Goal: Book appointment/travel/reservation

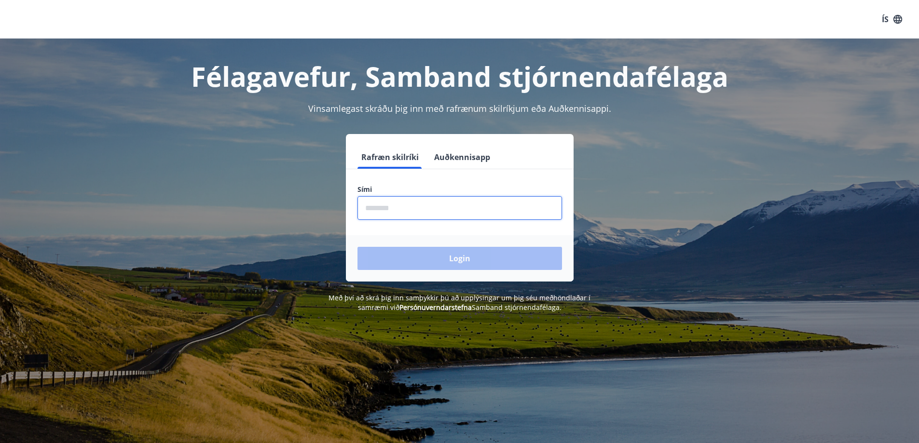
click at [429, 212] on input "phone" at bounding box center [459, 208] width 204 height 24
type input "********"
click at [357, 247] on button "Login" at bounding box center [459, 258] width 204 height 23
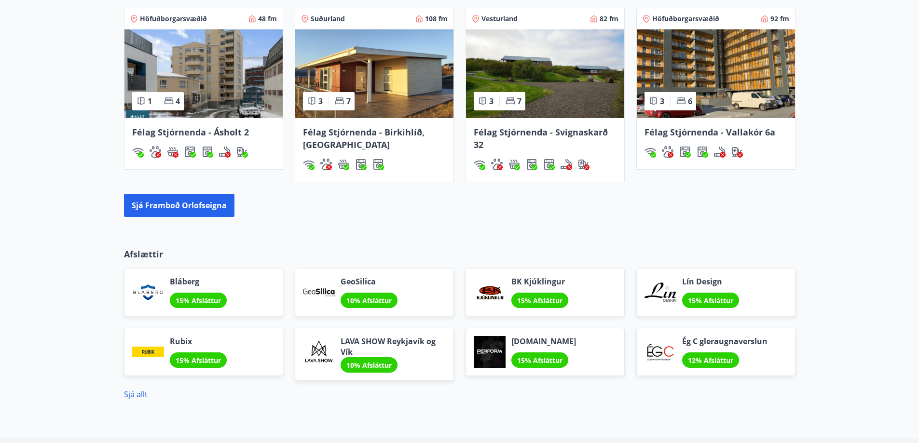
scroll to position [723, 0]
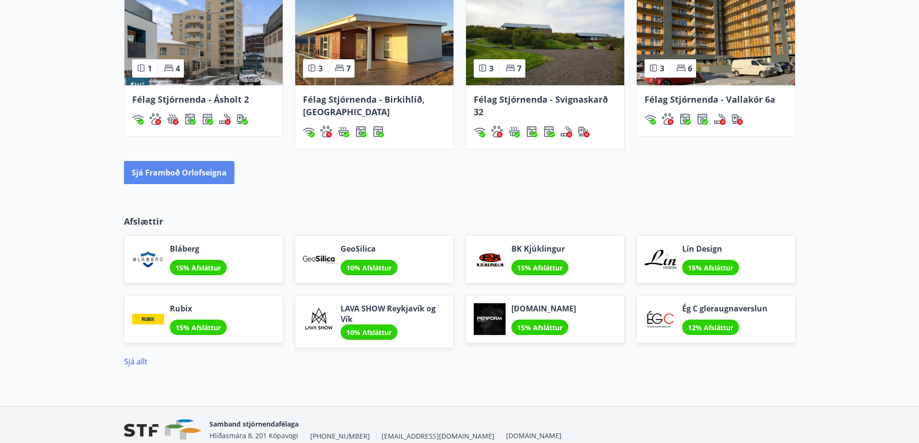
click at [191, 166] on button "Sjá framboð orlofseigna" at bounding box center [179, 172] width 110 height 23
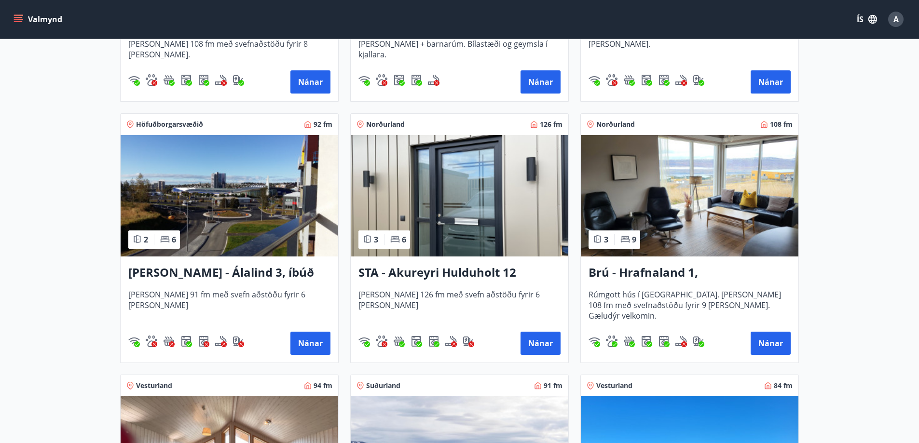
scroll to position [386, 0]
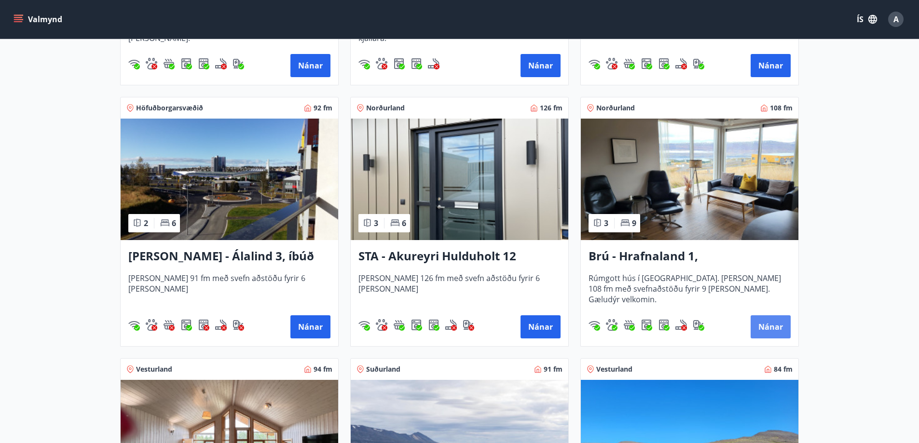
click at [773, 327] on button "Nánar" at bounding box center [770, 326] width 40 height 23
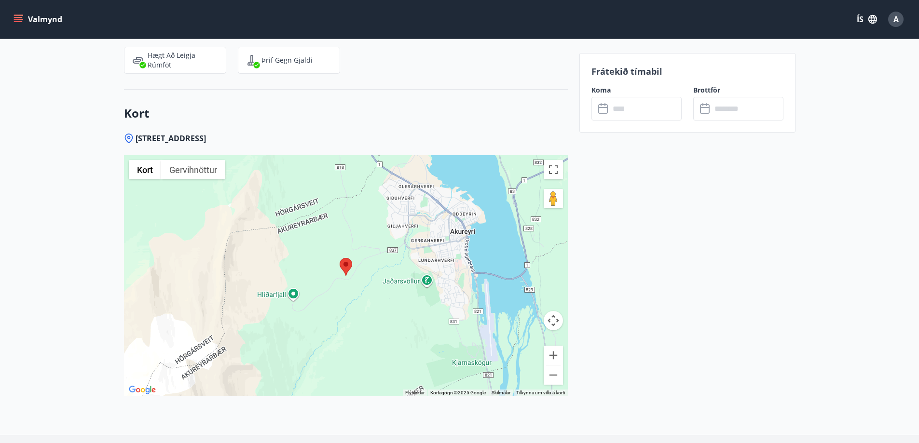
scroll to position [1832, 0]
click at [631, 111] on input "text" at bounding box center [646, 109] width 72 height 24
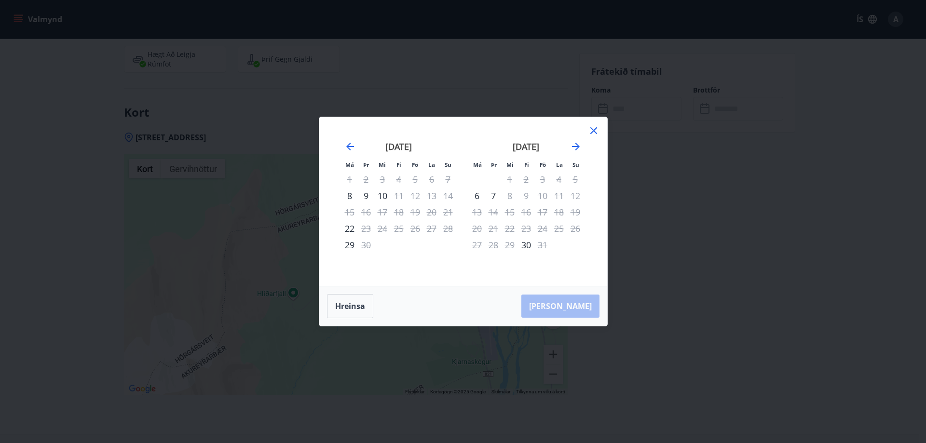
click at [593, 131] on icon at bounding box center [593, 130] width 7 height 7
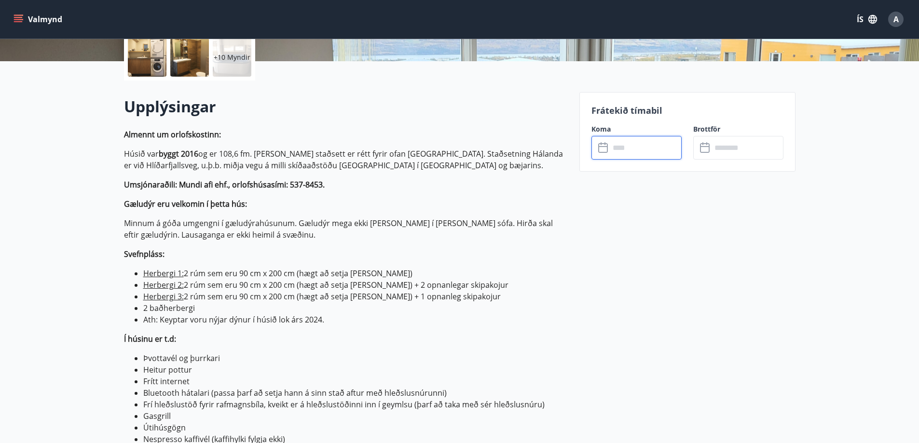
scroll to position [48, 0]
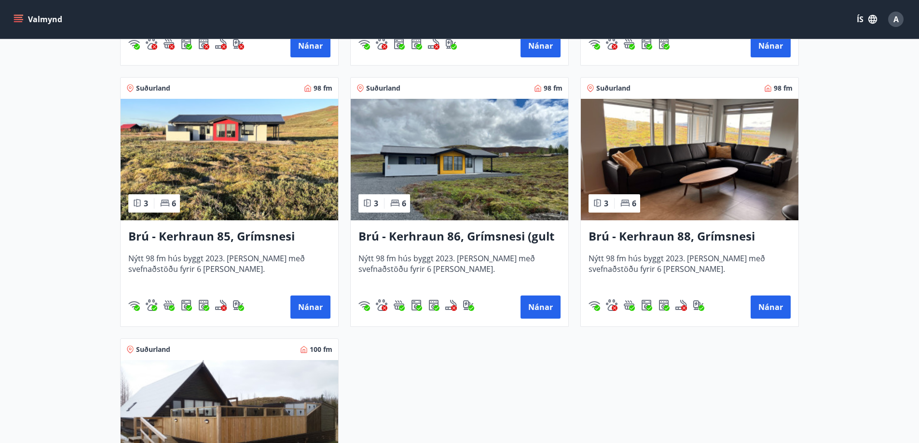
scroll to position [2218, 0]
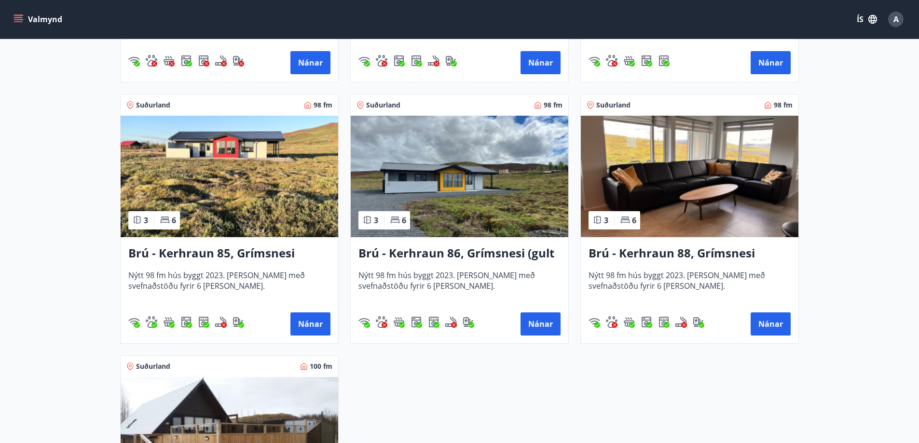
click at [256, 250] on h3 "Brú - Kerhraun 85, Grímsnesi (rautt hús) (gæludýr velkomin)" at bounding box center [229, 253] width 202 height 17
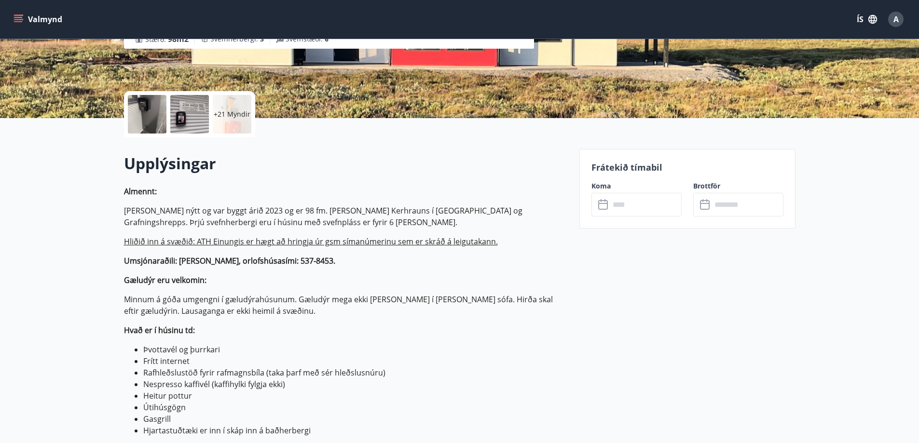
scroll to position [193, 0]
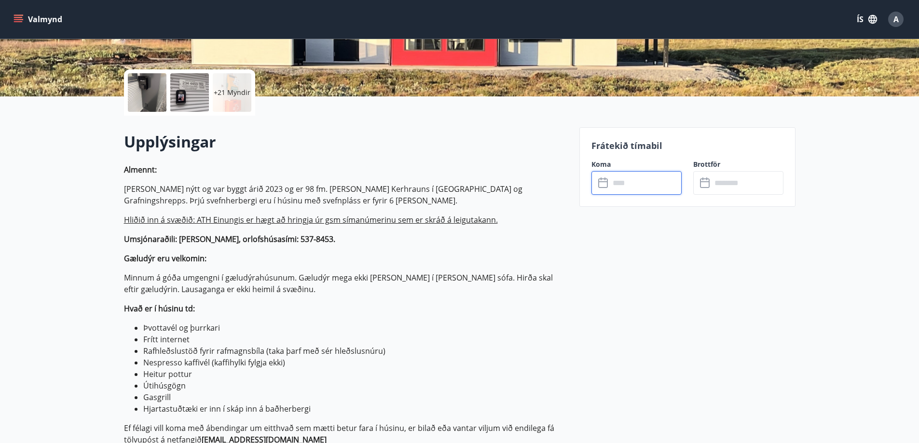
click at [633, 188] on input "text" at bounding box center [646, 183] width 72 height 24
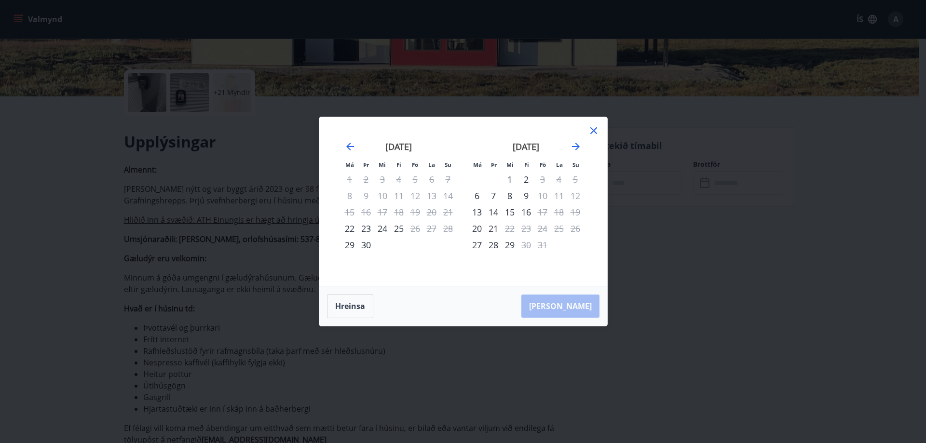
click at [596, 133] on icon at bounding box center [593, 130] width 7 height 7
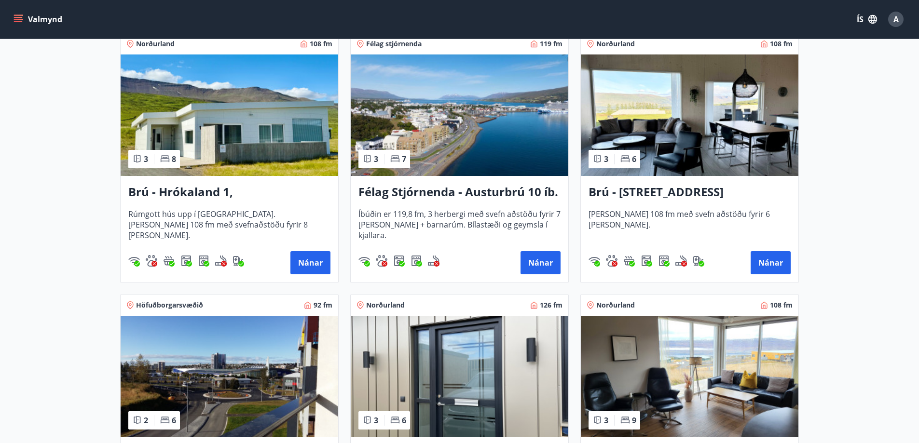
scroll to position [193, 0]
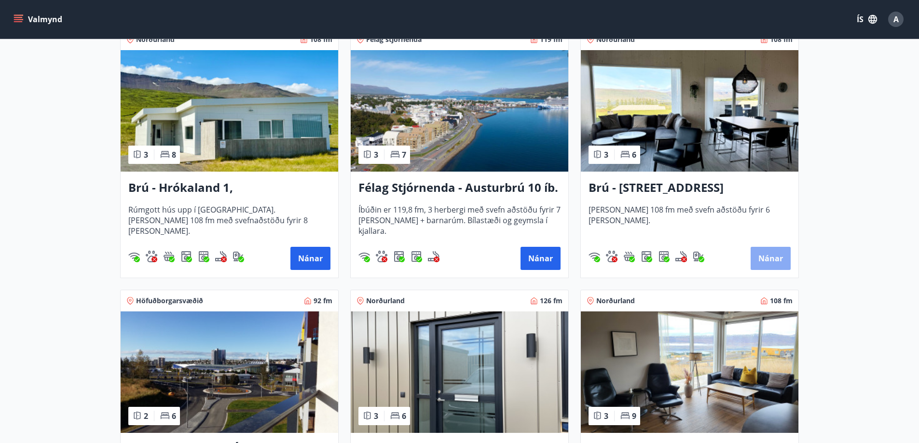
click at [777, 253] on button "Nánar" at bounding box center [770, 258] width 40 height 23
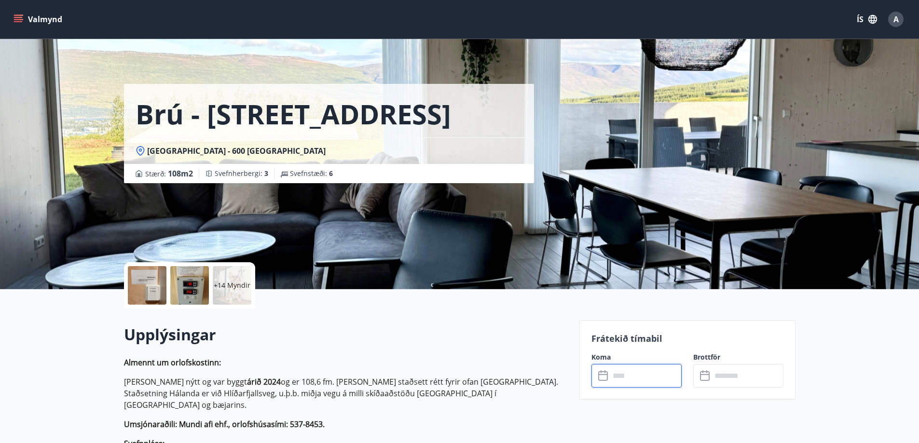
click at [675, 383] on input "text" at bounding box center [646, 376] width 72 height 24
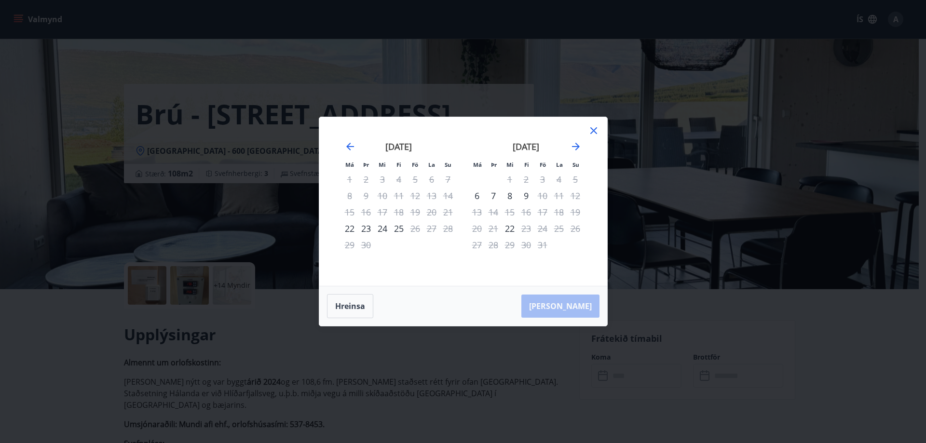
drag, startPoint x: 593, startPoint y: 126, endPoint x: 602, endPoint y: 152, distance: 27.6
click at [593, 126] on icon at bounding box center [594, 131] width 12 height 12
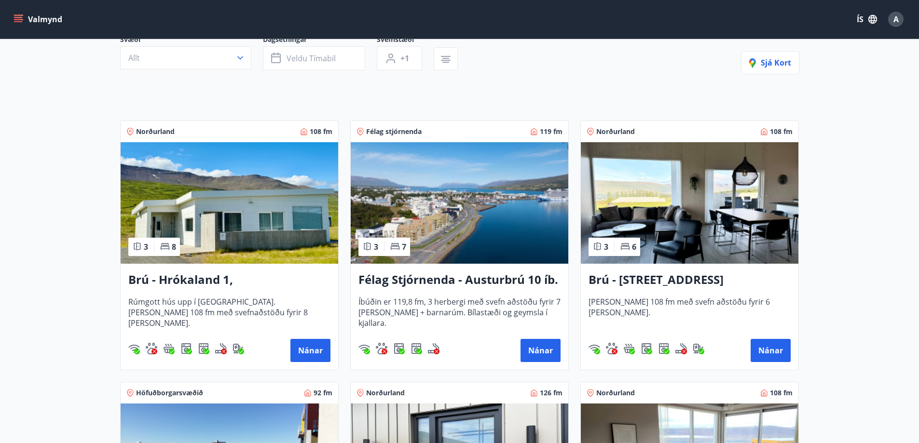
scroll to position [145, 0]
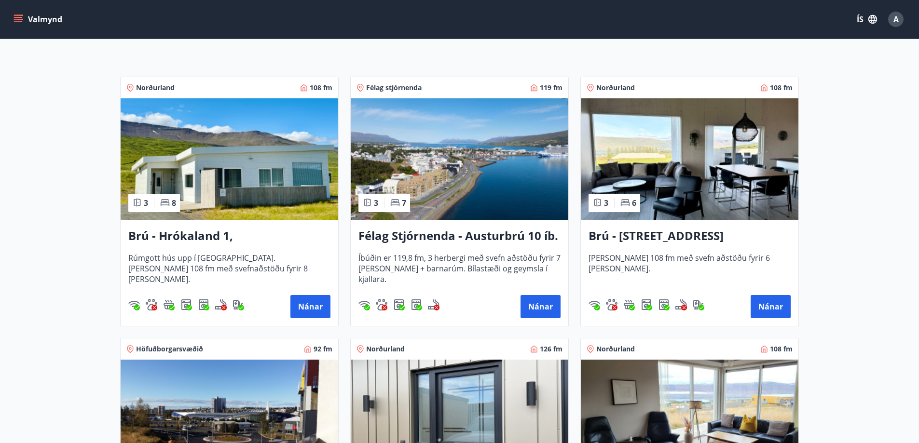
click at [497, 237] on h3 "Félag Stjórnenda - Austurbrú 10 íb. 201" at bounding box center [459, 236] width 202 height 17
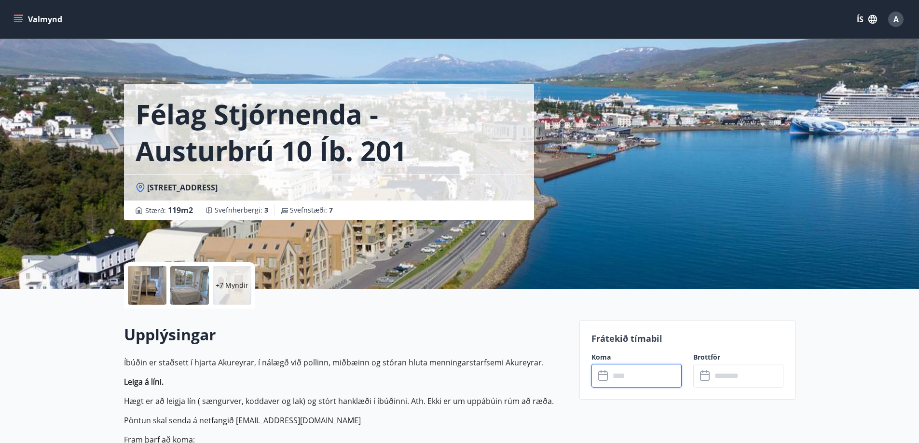
click at [622, 373] on input "text" at bounding box center [646, 376] width 72 height 24
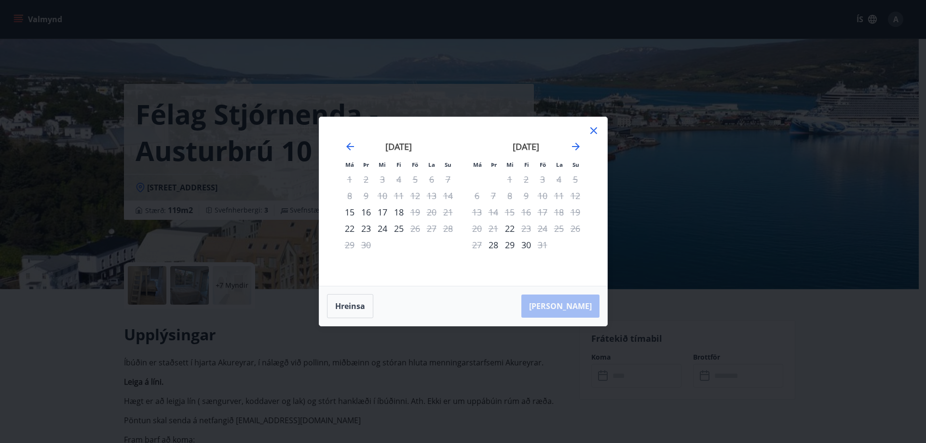
click at [593, 130] on icon at bounding box center [594, 131] width 12 height 12
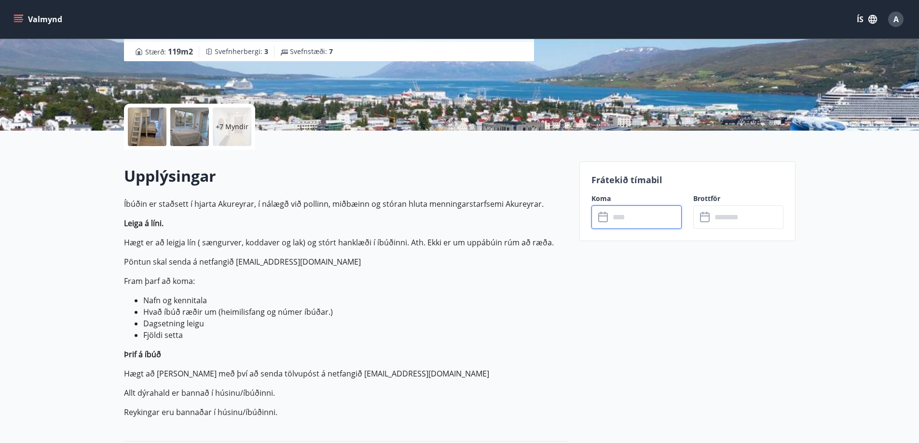
scroll to position [193, 0]
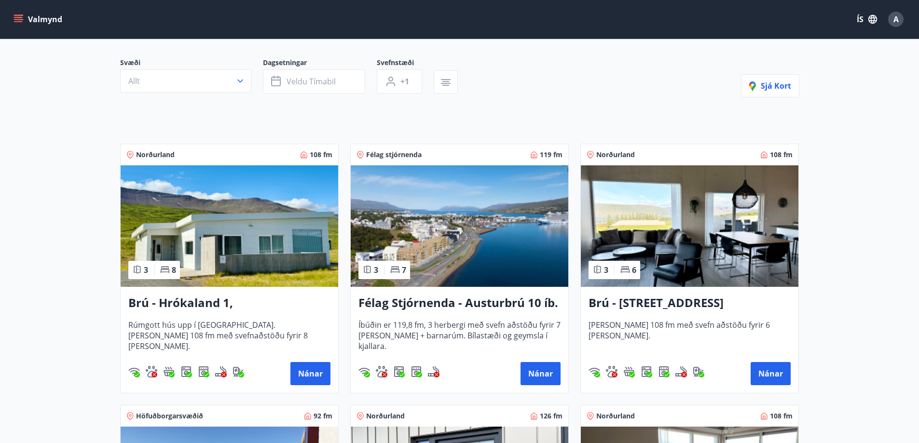
scroll to position [241, 0]
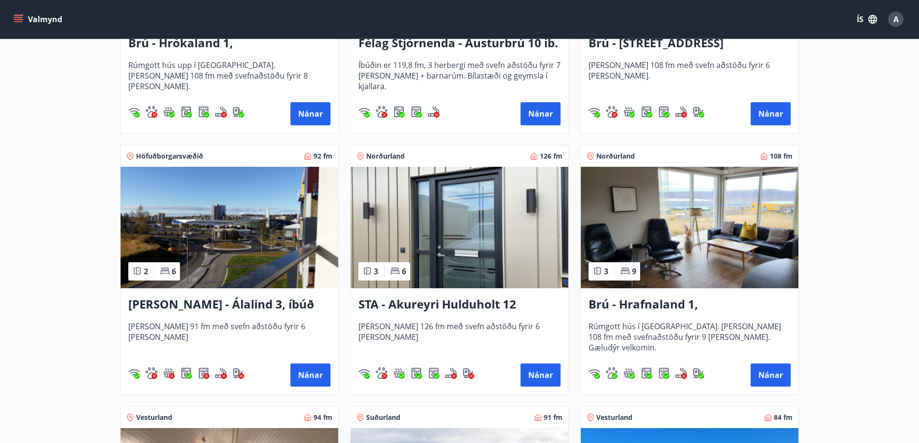
click at [452, 304] on h3 "STA - Akureyri Hulduholt 12" at bounding box center [459, 304] width 202 height 17
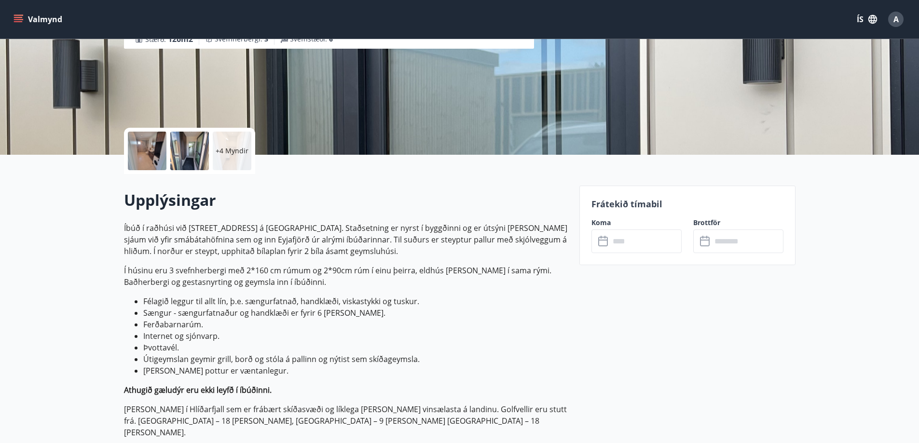
scroll to position [145, 0]
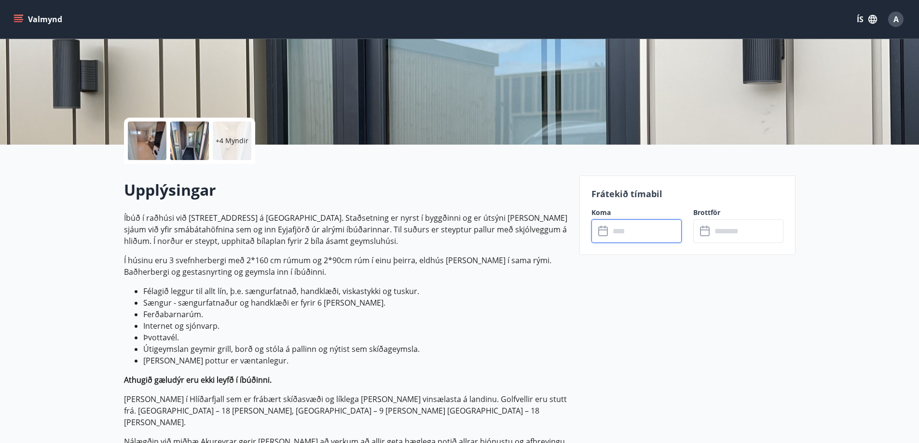
click at [625, 233] on input "text" at bounding box center [646, 231] width 72 height 24
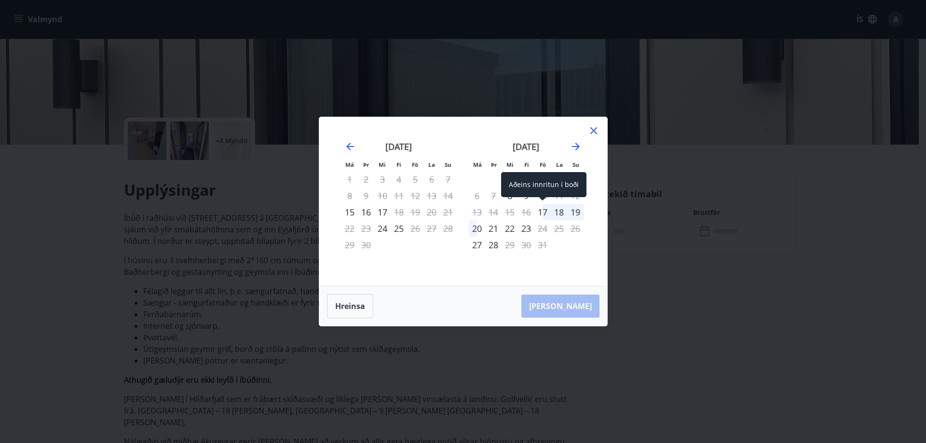
click at [544, 214] on div "17" at bounding box center [542, 212] width 16 height 16
click at [493, 228] on div "21" at bounding box center [493, 228] width 16 height 16
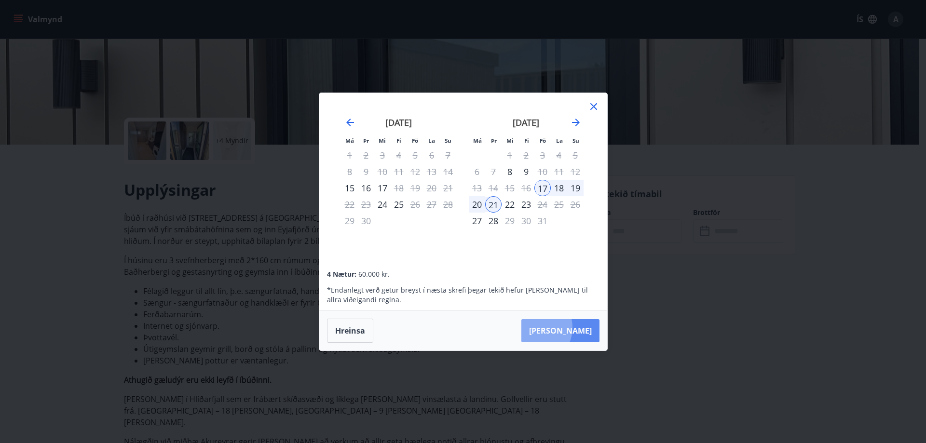
click at [564, 327] on button "[PERSON_NAME]" at bounding box center [560, 330] width 78 height 23
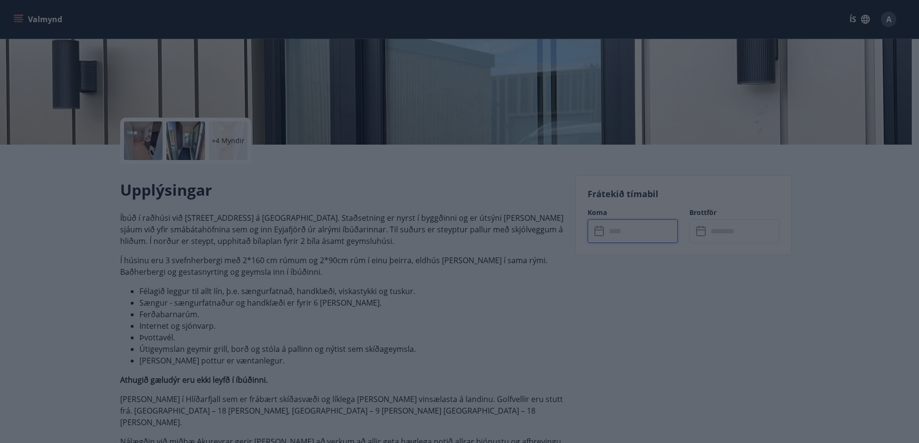
type input "******"
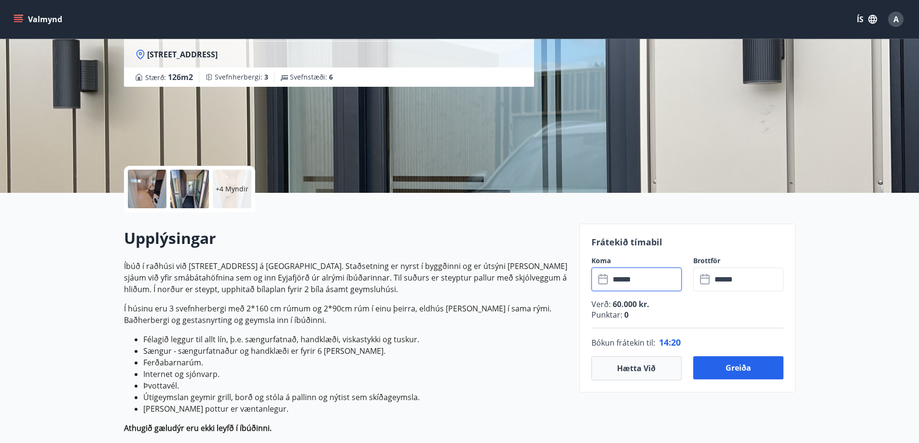
scroll to position [0, 0]
